Goal: Check status: Check status

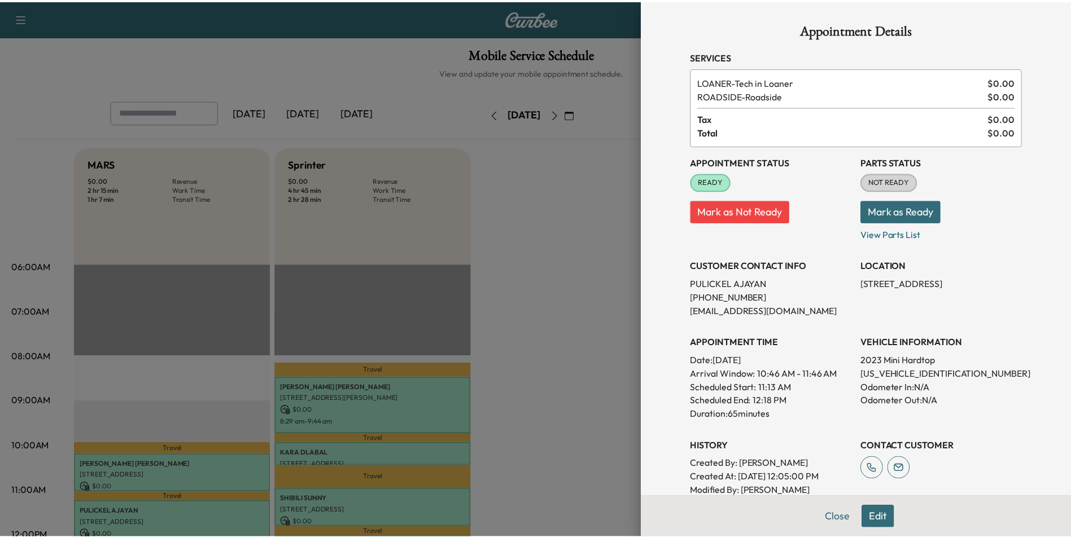
scroll to position [169, 0]
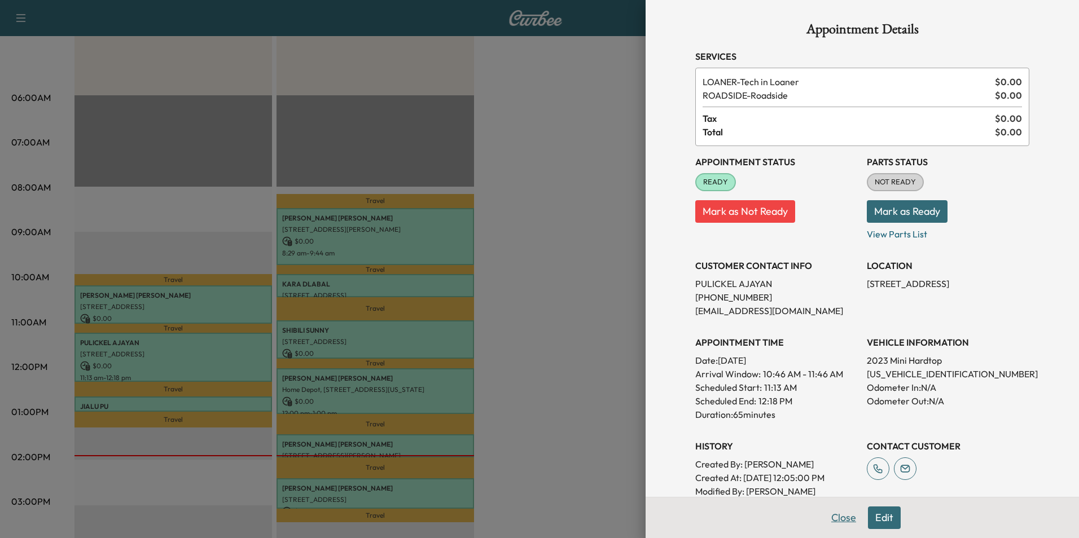
click at [839, 514] on button "Close" at bounding box center [844, 518] width 40 height 23
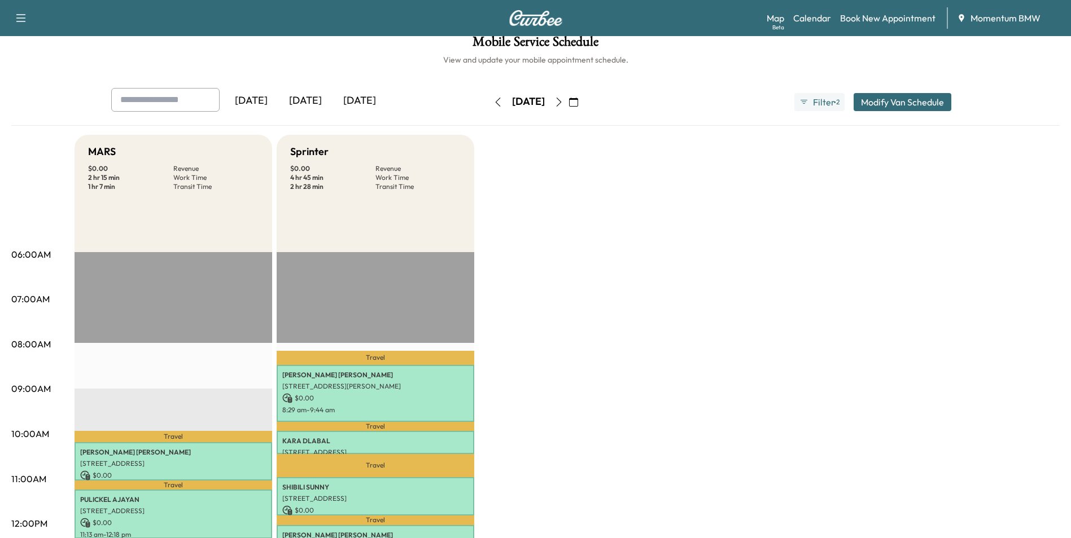
scroll to position [0, 0]
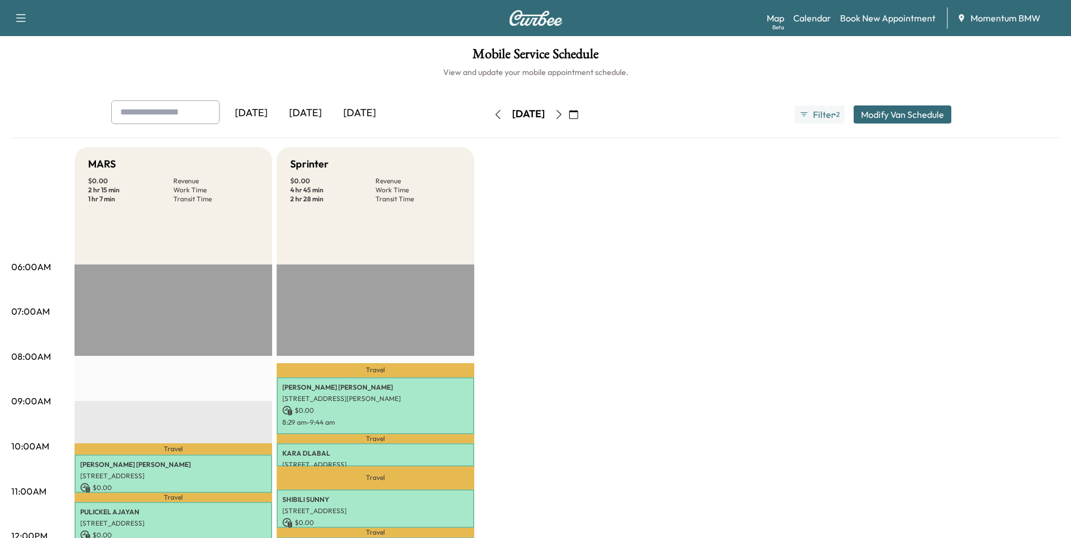
click at [578, 114] on icon "button" at bounding box center [573, 114] width 9 height 9
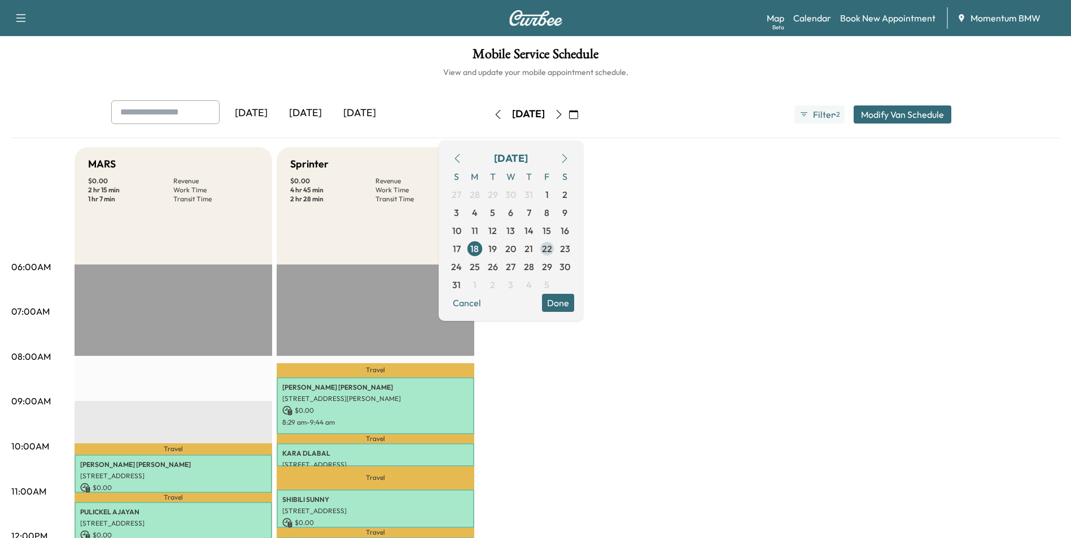
click at [552, 251] on span "22" at bounding box center [547, 249] width 10 height 14
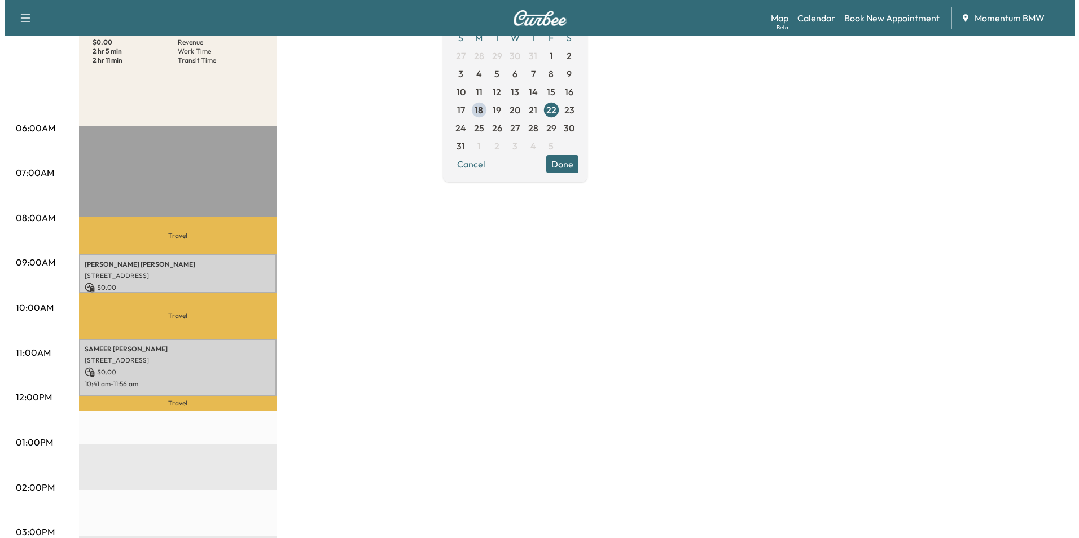
scroll to position [169, 0]
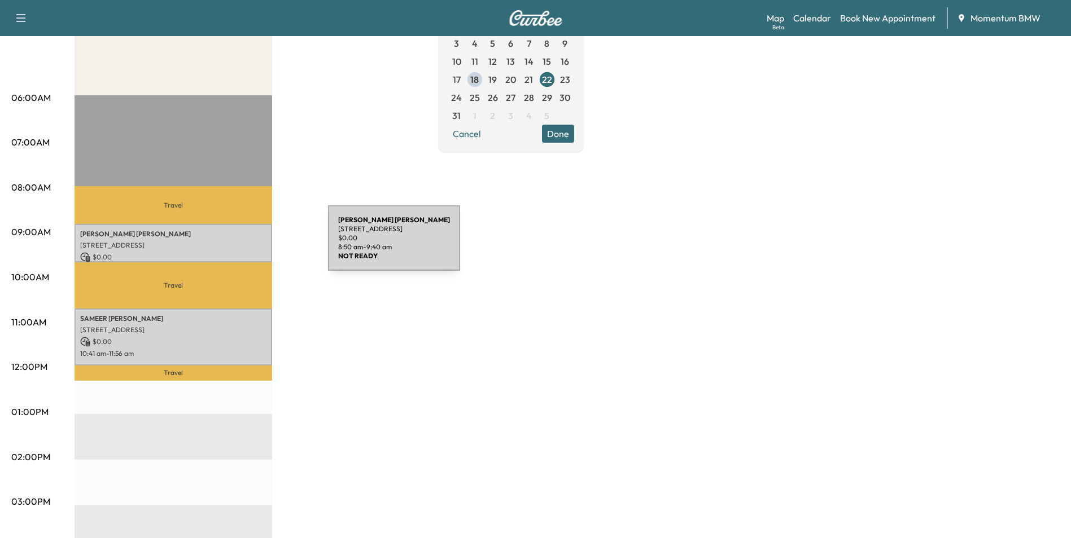
click at [243, 245] on p "[STREET_ADDRESS]" at bounding box center [173, 245] width 186 height 9
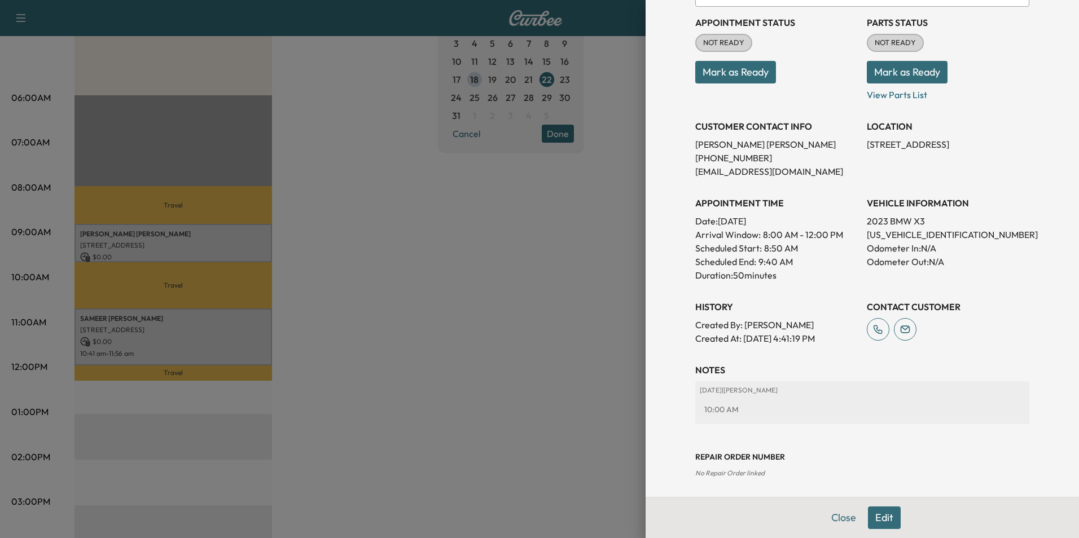
scroll to position [130, 0]
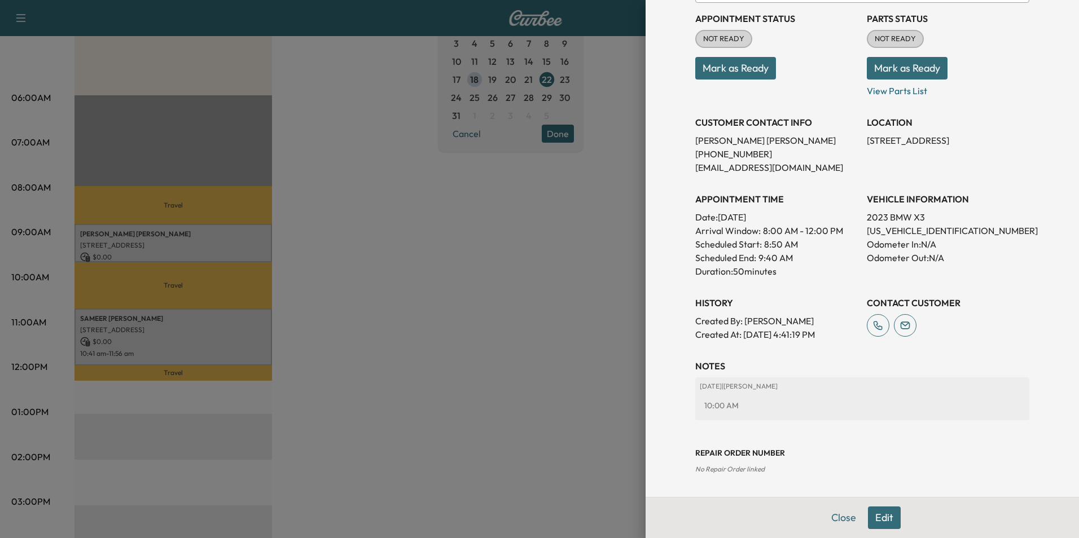
click at [234, 326] on div at bounding box center [539, 269] width 1079 height 538
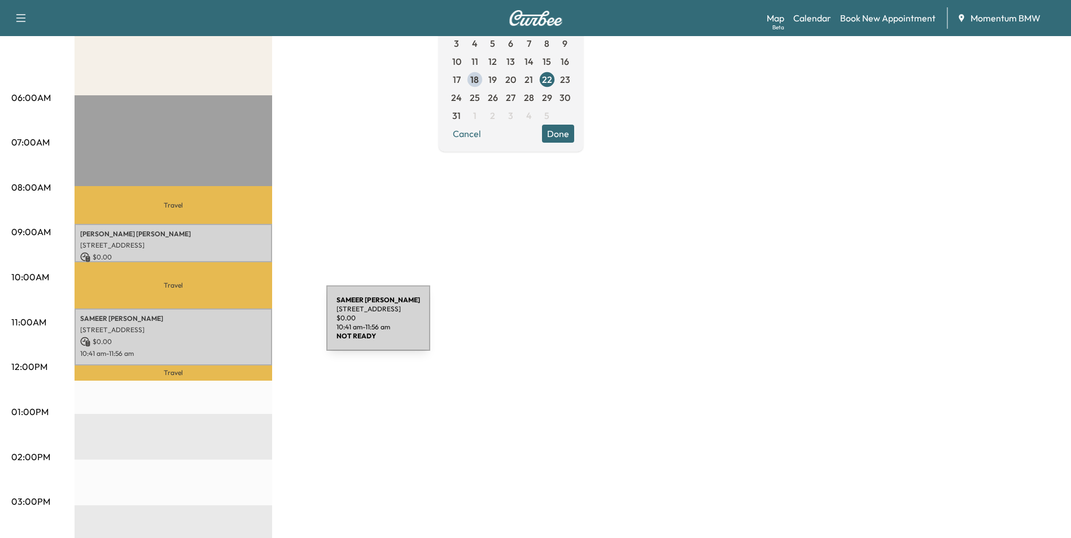
click at [242, 326] on p "[STREET_ADDRESS]" at bounding box center [173, 330] width 186 height 9
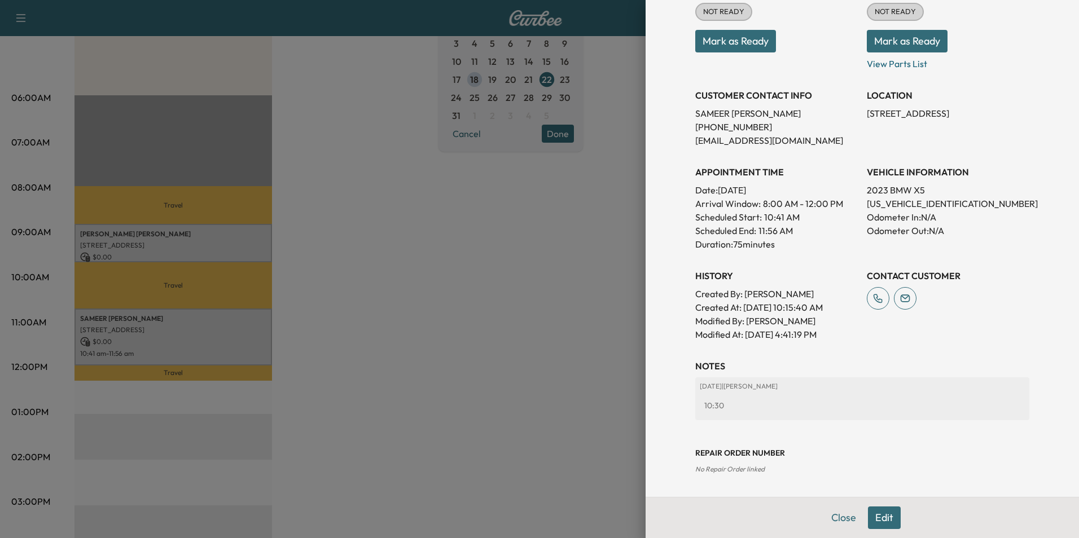
scroll to position [0, 0]
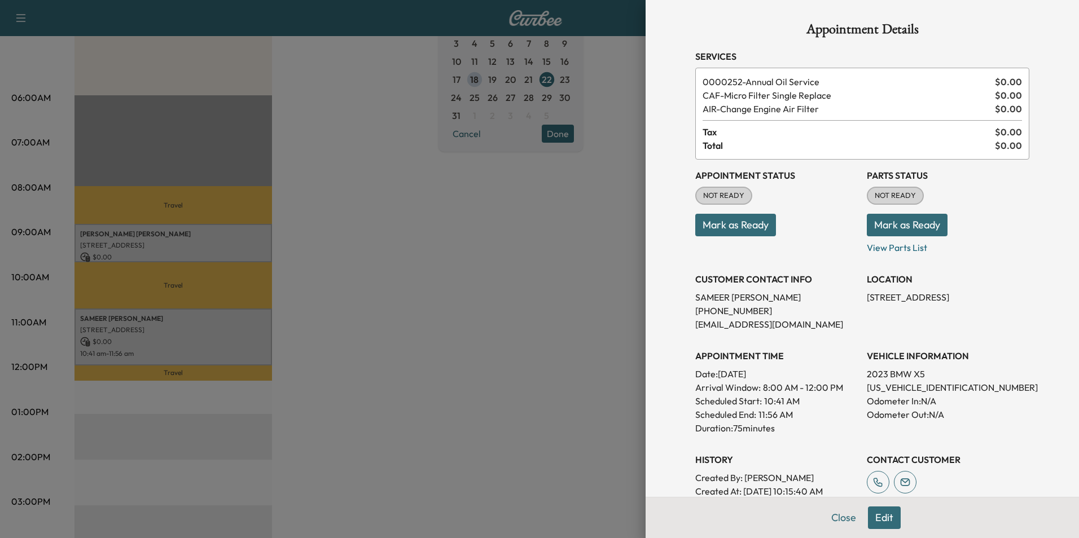
drag, startPoint x: 858, startPoint y: 295, endPoint x: 1000, endPoint y: 304, distance: 142.5
click at [1000, 304] on div "Appointment Status NOT READY Mark as Ready Parts Status NOT READY Mark as Ready…" at bounding box center [862, 343] width 334 height 366
copy p "[STREET_ADDRESS]"
